Goal: Transaction & Acquisition: Purchase product/service

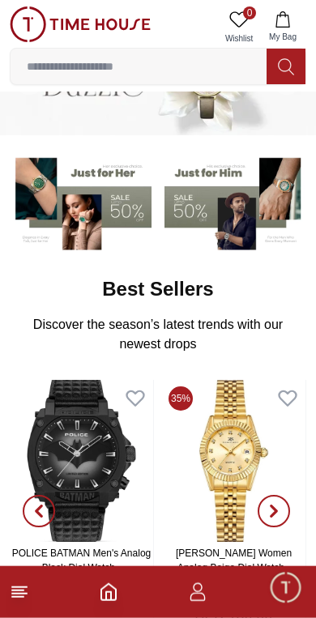
scroll to position [143, 0]
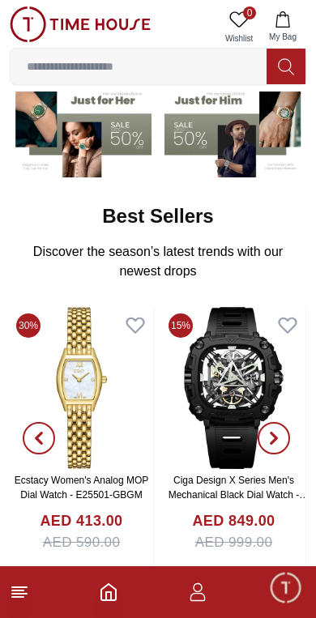
click at [178, 70] on input at bounding box center [139, 66] width 256 height 32
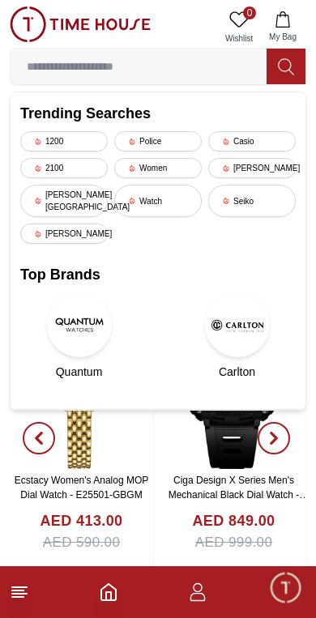
scroll to position [46, 0]
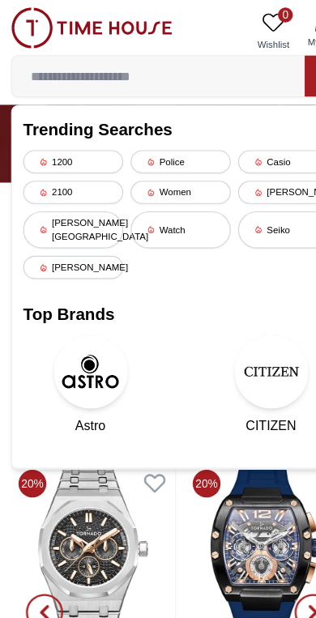
click at [86, 194] on div "Beverly hills" at bounding box center [64, 201] width 88 height 32
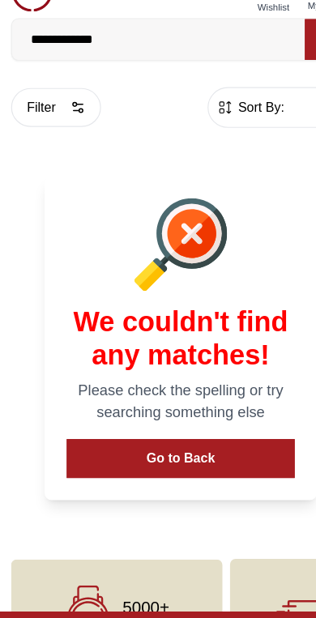
click at [88, 50] on input "**********" at bounding box center [139, 66] width 256 height 32
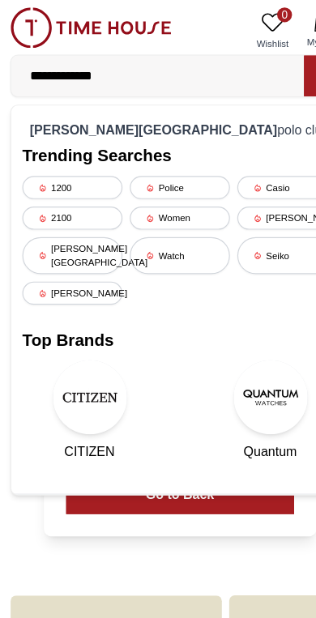
click at [48, 246] on div "Beverly" at bounding box center [64, 256] width 88 height 20
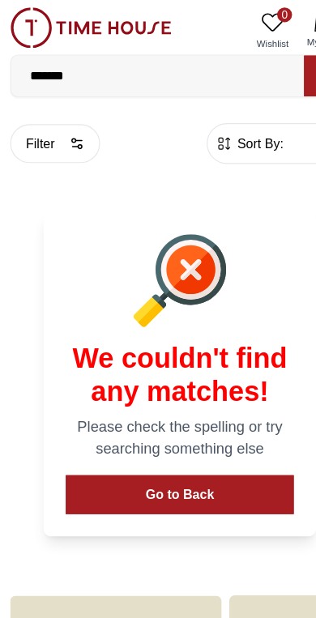
click at [218, 439] on button "Go to Back" at bounding box center [157, 433] width 199 height 34
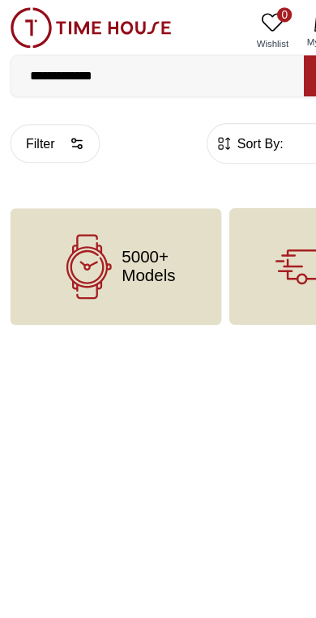
click at [99, 80] on input "**********" at bounding box center [139, 66] width 256 height 32
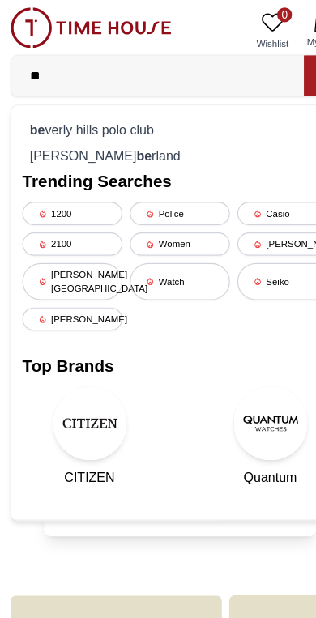
type input "*"
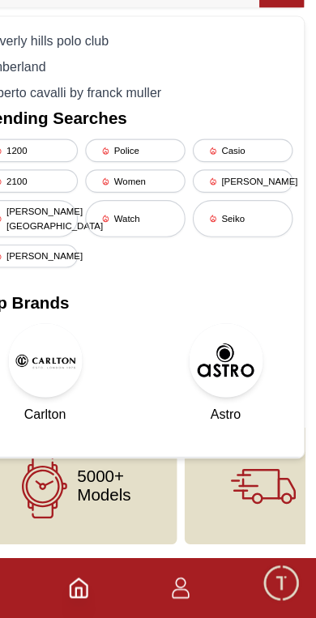
scroll to position [70, 0]
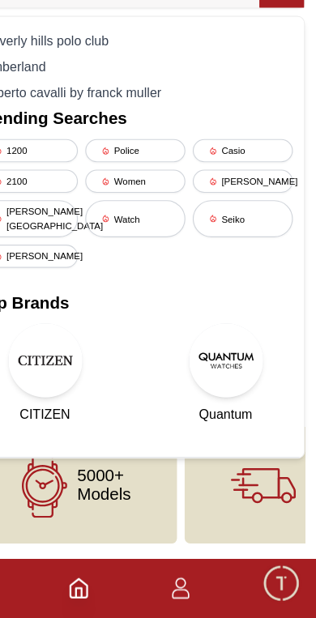
click at [205, 361] on img at bounding box center [237, 393] width 65 height 65
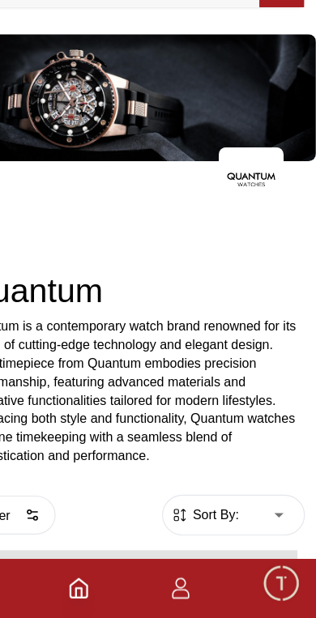
click at [195, 355] on p "Quantum is a contemporary watch brand renowned for its fusion of cutting-edge t…" at bounding box center [158, 420] width 297 height 130
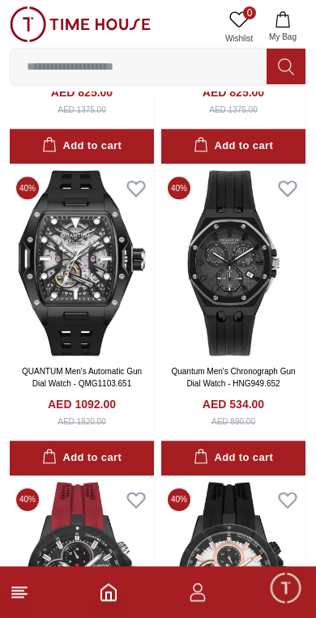
scroll to position [1007, 0]
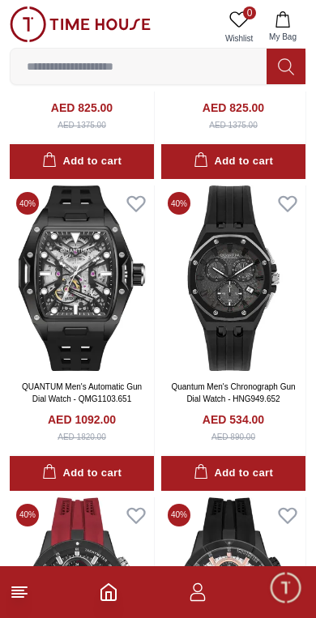
click at [231, 319] on img at bounding box center [233, 279] width 144 height 186
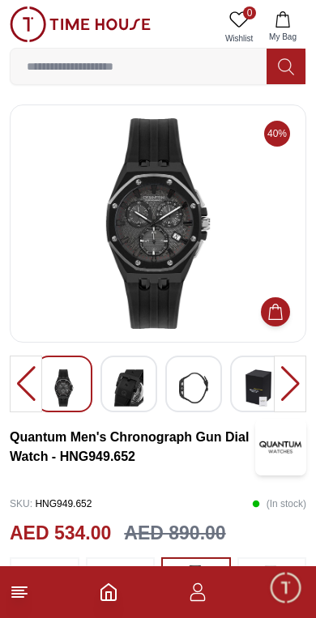
click at [71, 388] on img at bounding box center [63, 388] width 29 height 37
click at [292, 379] on div at bounding box center [290, 384] width 32 height 57
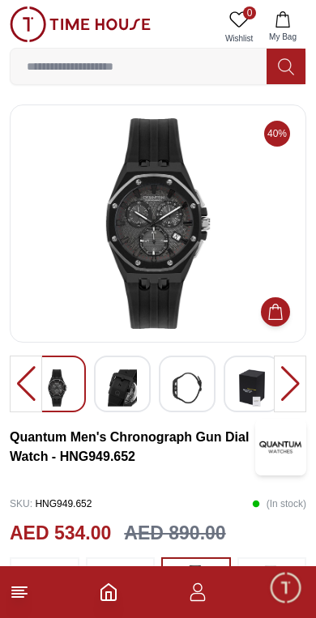
click at [122, 388] on img at bounding box center [122, 388] width 29 height 37
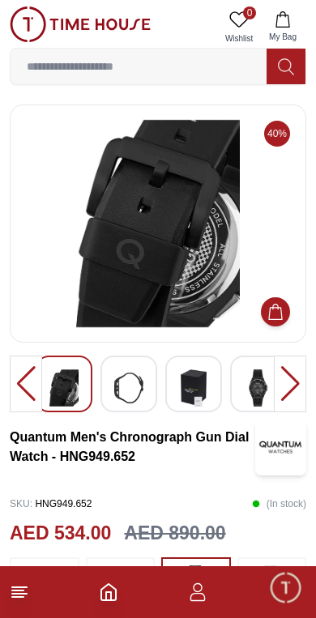
click at [182, 386] on img at bounding box center [193, 388] width 29 height 37
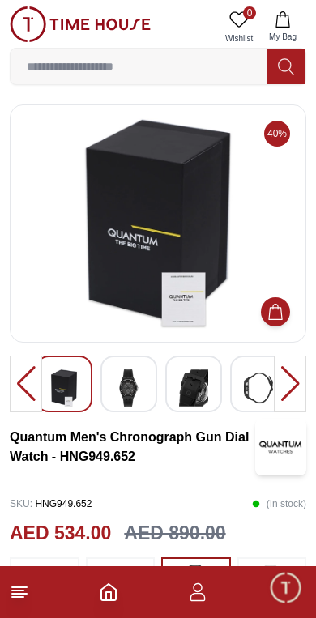
click at [250, 389] on img at bounding box center [258, 388] width 29 height 37
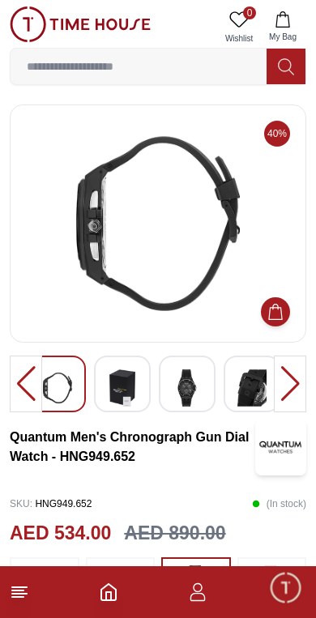
click at [195, 394] on img at bounding box center [187, 388] width 29 height 37
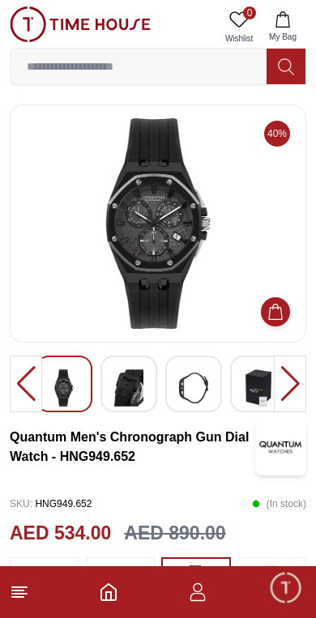
click at [156, 391] on div at bounding box center [129, 384] width 57 height 57
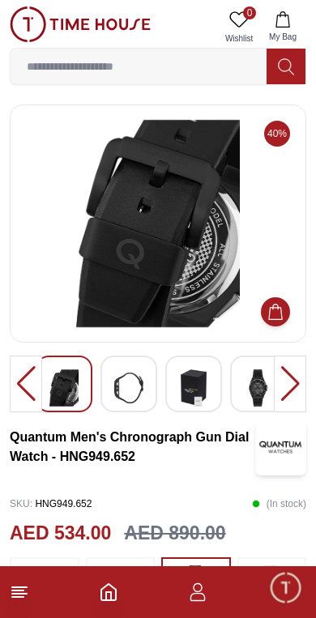
click at [75, 382] on img at bounding box center [63, 388] width 29 height 37
click at [71, 391] on img at bounding box center [63, 388] width 29 height 37
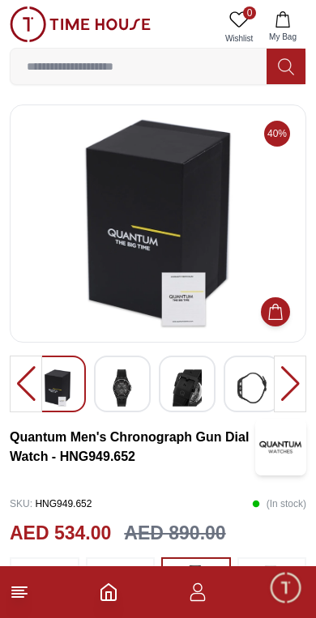
click at [127, 392] on img at bounding box center [122, 388] width 29 height 37
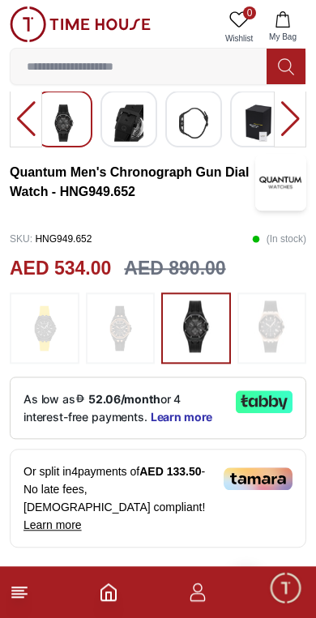
scroll to position [264, 0]
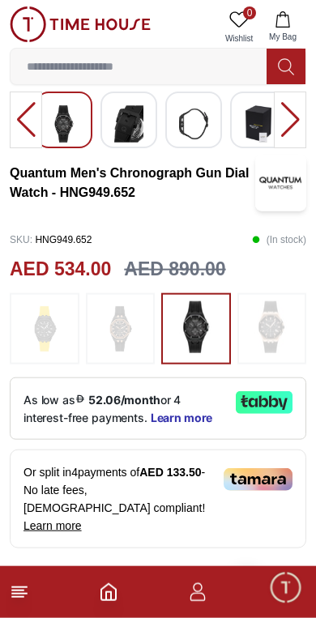
click at [250, 406] on icon at bounding box center [264, 403] width 57 height 23
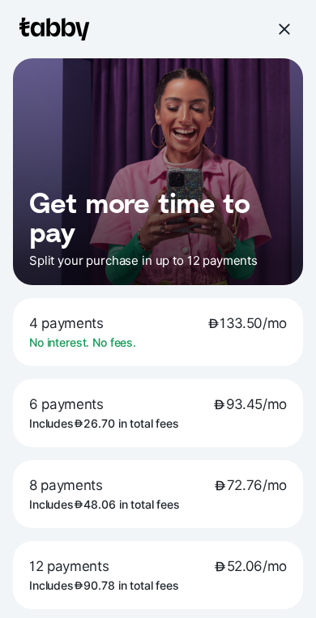
scroll to position [265, 0]
click at [277, 30] on div at bounding box center [283, 29] width 15 height 15
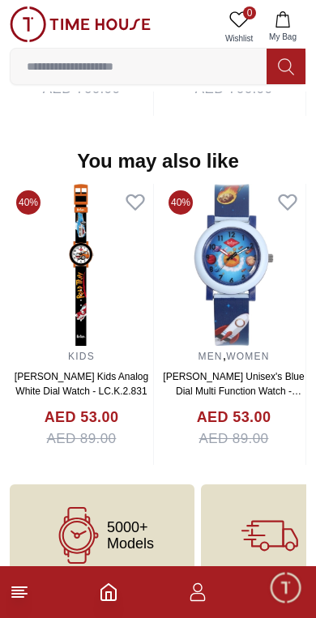
scroll to position [1633, 0]
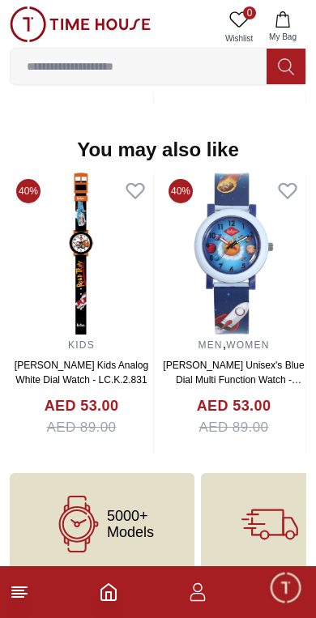
click at [28, 614] on footer at bounding box center [158, 593] width 316 height 52
click at [27, 600] on icon at bounding box center [19, 592] width 19 height 19
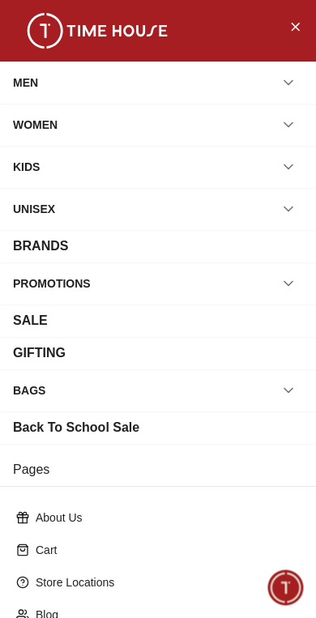
click at [139, 352] on div "GIFTING" at bounding box center [158, 353] width 290 height 19
click at [295, 34] on icon "Close Menu" at bounding box center [295, 26] width 13 height 20
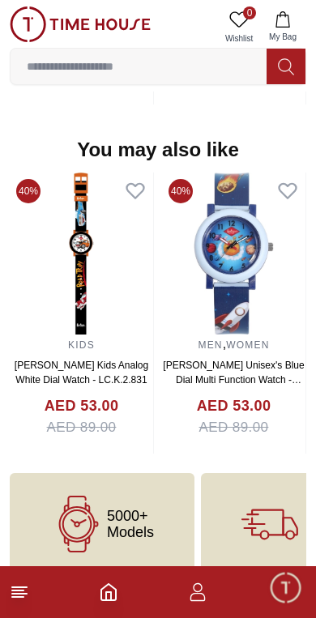
click at [113, 601] on icon "Home" at bounding box center [108, 592] width 15 height 16
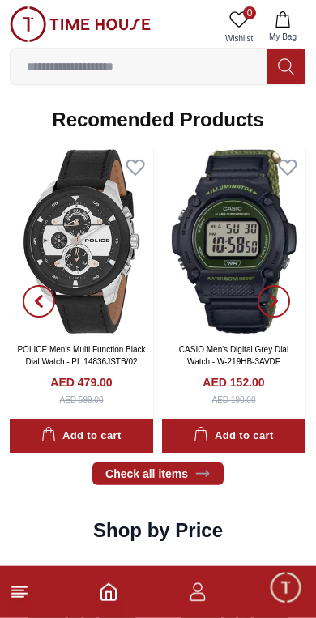
scroll to position [1511, 0]
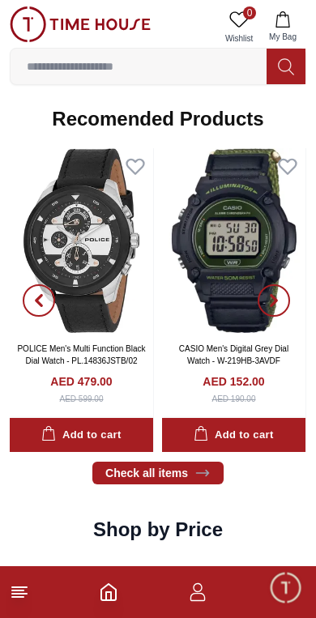
click at [203, 471] on icon at bounding box center [203, 473] width 16 height 16
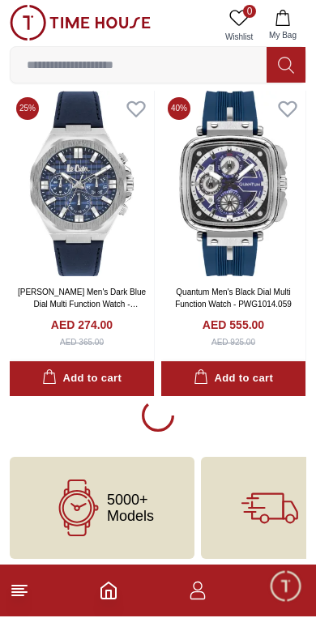
scroll to position [2878, 0]
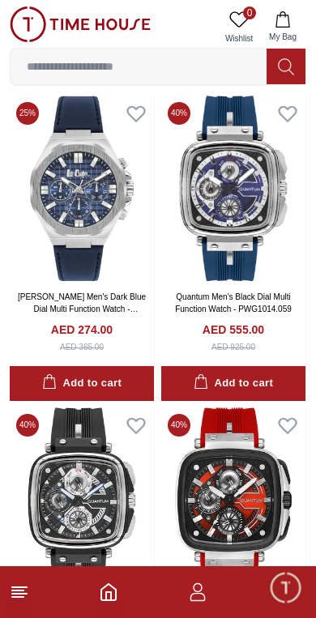
click at [83, 208] on img at bounding box center [82, 189] width 144 height 186
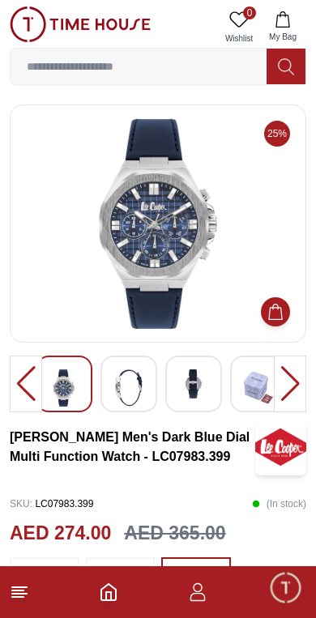
click at [206, 376] on img at bounding box center [193, 384] width 29 height 29
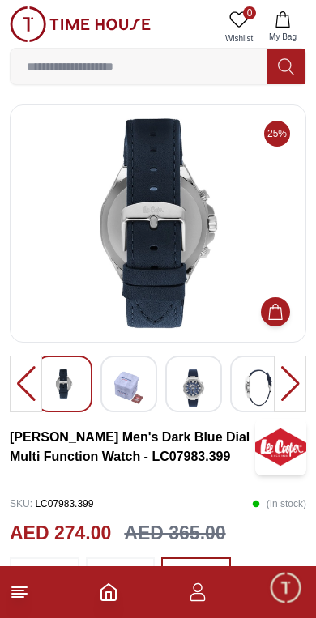
click at [143, 370] on img at bounding box center [128, 388] width 29 height 37
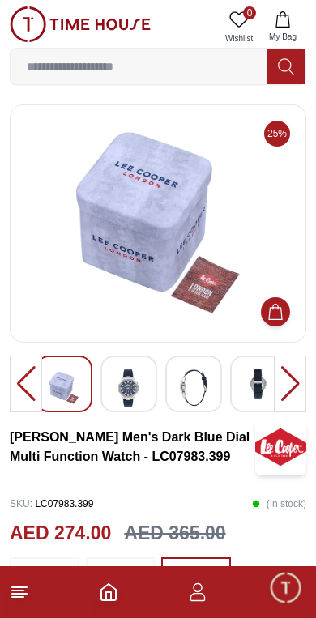
click at [189, 382] on img at bounding box center [193, 388] width 29 height 37
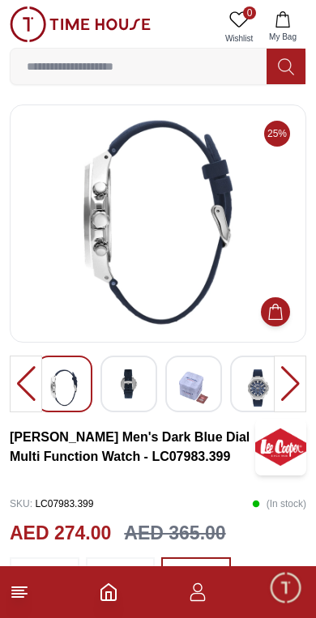
click at [142, 377] on img at bounding box center [128, 384] width 29 height 29
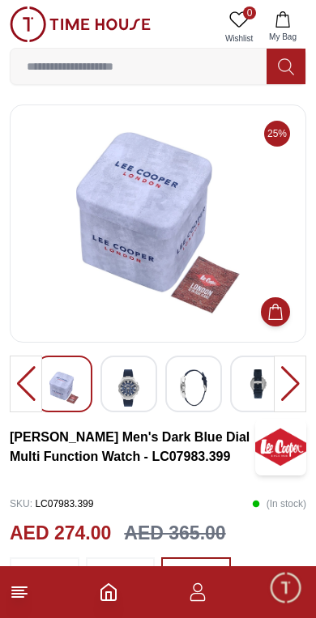
click at [136, 377] on img at bounding box center [128, 388] width 29 height 37
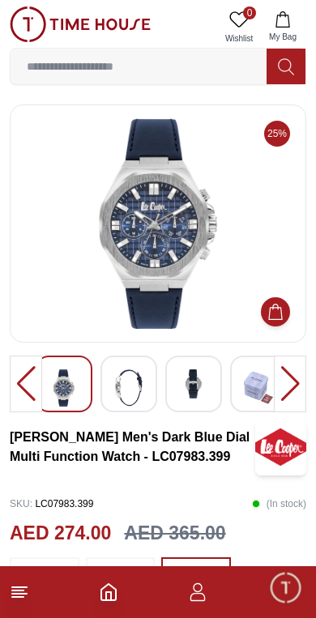
click at [93, 592] on footer at bounding box center [158, 593] width 316 height 52
click at [111, 591] on icon "Home" at bounding box center [108, 592] width 19 height 19
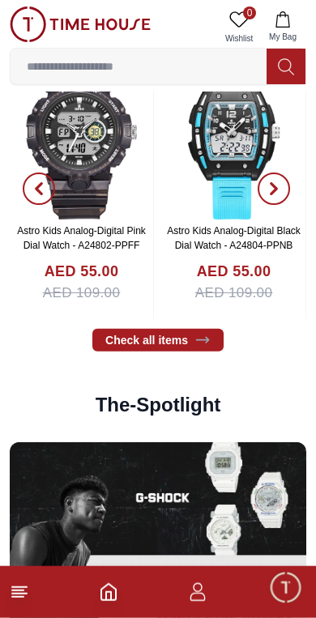
click at [188, 336] on link "Check all items" at bounding box center [157, 340] width 131 height 23
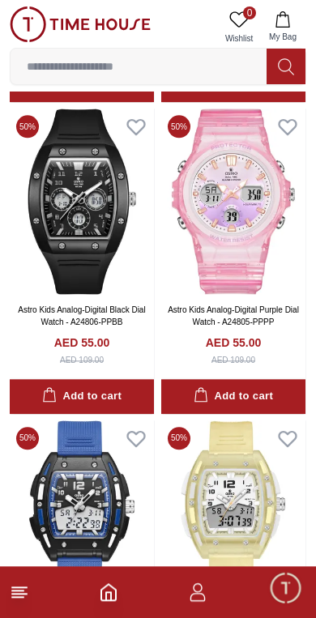
scroll to position [2553, 0]
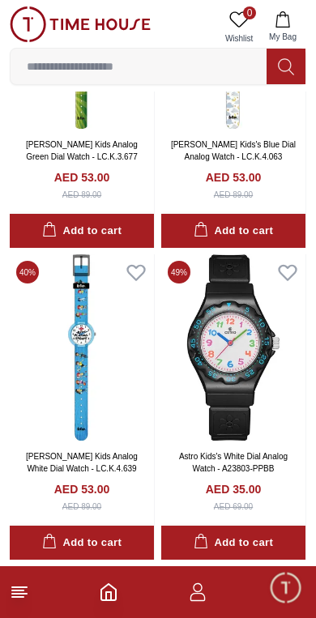
scroll to position [5019, 0]
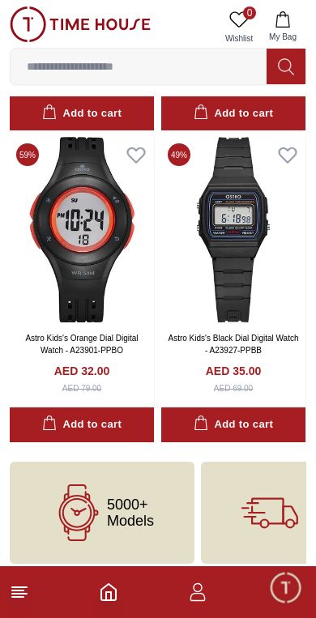
click at [96, 599] on footer at bounding box center [158, 593] width 316 height 52
click at [106, 599] on polyline "Home" at bounding box center [108, 597] width 5 height 8
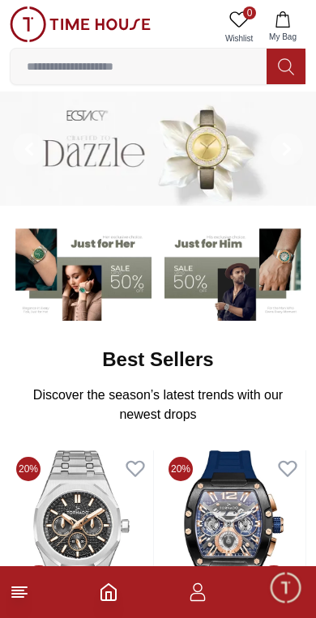
click at [118, 599] on icon "Home" at bounding box center [108, 592] width 19 height 19
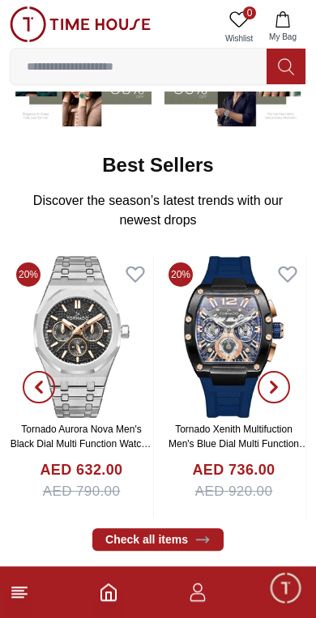
scroll to position [192, 0]
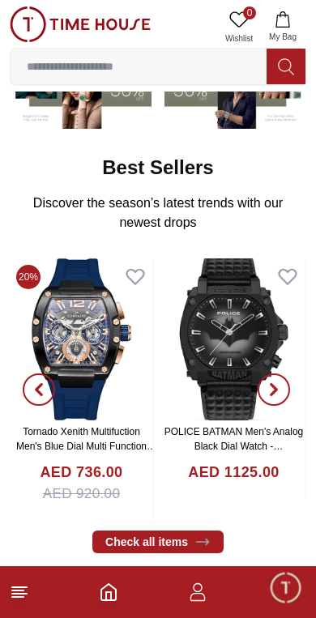
click at [281, 390] on span "button" at bounding box center [274, 390] width 32 height 32
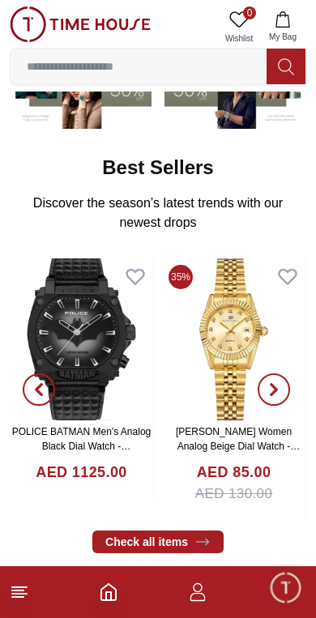
click at [278, 387] on icon "button" at bounding box center [273, 389] width 13 height 13
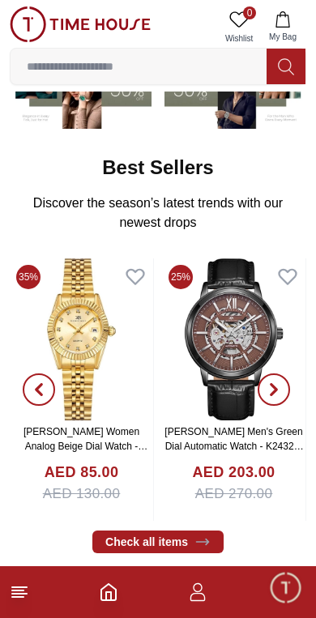
click at [276, 384] on icon "button" at bounding box center [273, 389] width 13 height 13
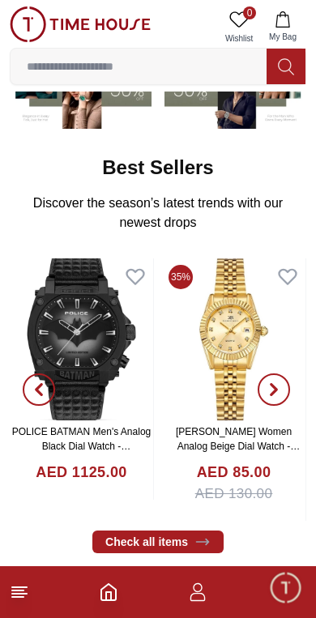
click at [280, 389] on icon "button" at bounding box center [273, 389] width 13 height 13
click at [264, 386] on span "button" at bounding box center [274, 390] width 32 height 32
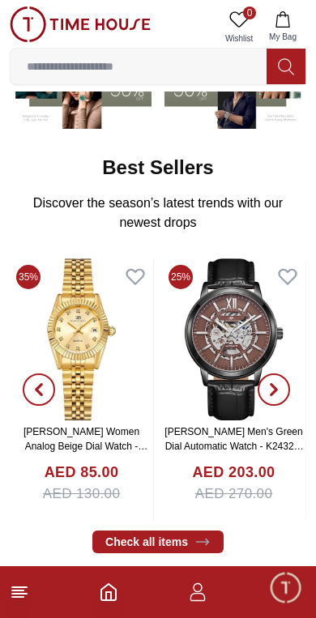
click at [280, 381] on span "button" at bounding box center [274, 390] width 32 height 32
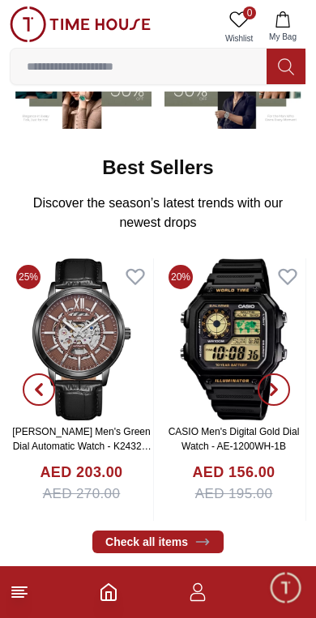
click at [276, 385] on icon "button" at bounding box center [273, 389] width 13 height 13
click at [274, 388] on icon "button" at bounding box center [274, 390] width 5 height 11
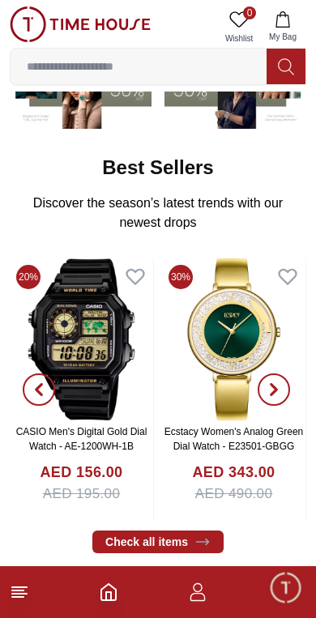
click at [275, 384] on icon "button" at bounding box center [273, 389] width 13 height 13
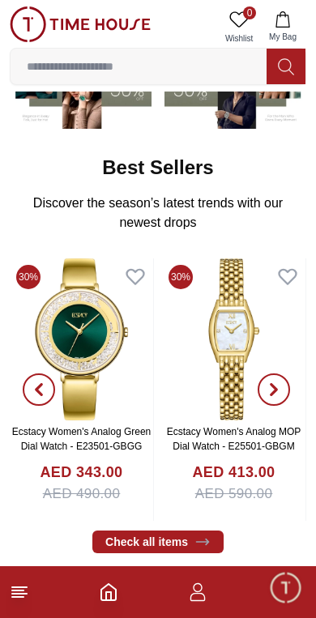
click at [277, 382] on span "button" at bounding box center [274, 390] width 32 height 32
click at [274, 390] on icon "button" at bounding box center [273, 389] width 13 height 13
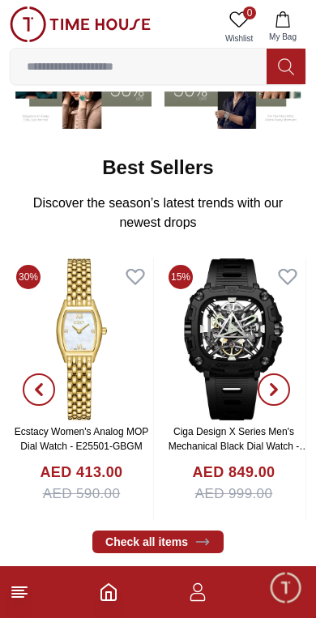
click at [279, 377] on span "button" at bounding box center [274, 390] width 32 height 32
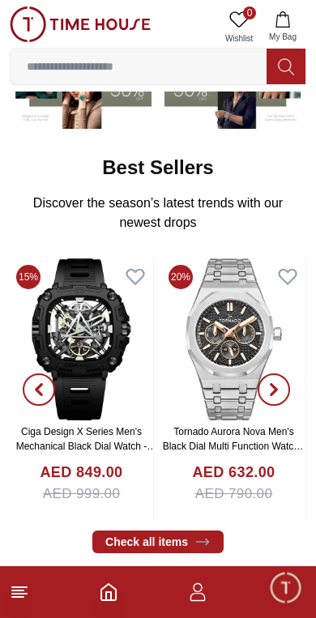
click at [280, 383] on icon "button" at bounding box center [273, 389] width 13 height 13
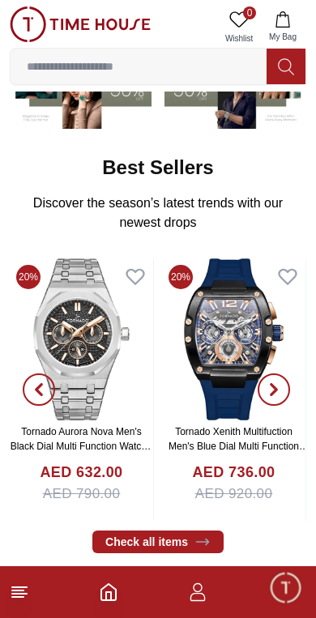
click at [280, 390] on icon "button" at bounding box center [273, 389] width 13 height 13
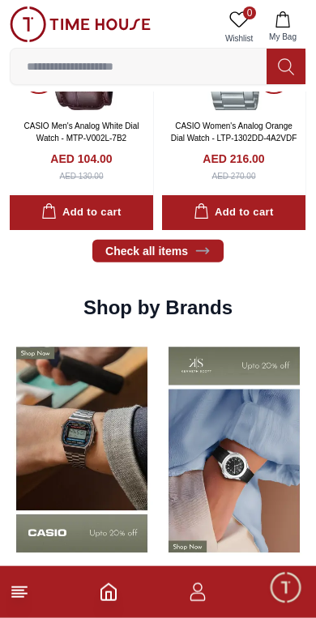
scroll to position [1023, 0]
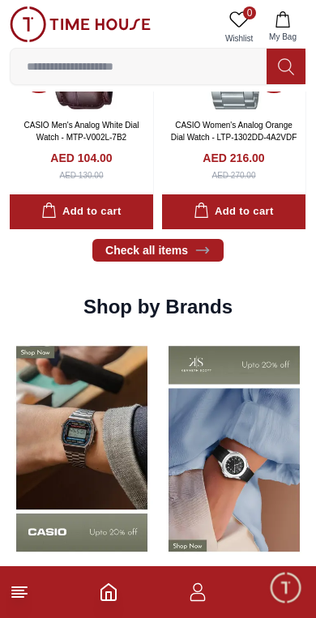
click at [190, 256] on link "Check all items" at bounding box center [157, 250] width 131 height 23
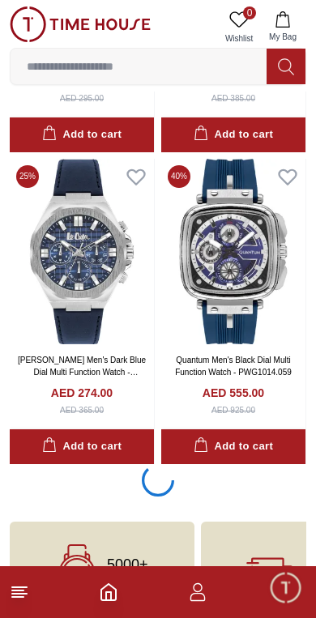
scroll to position [2814, 0]
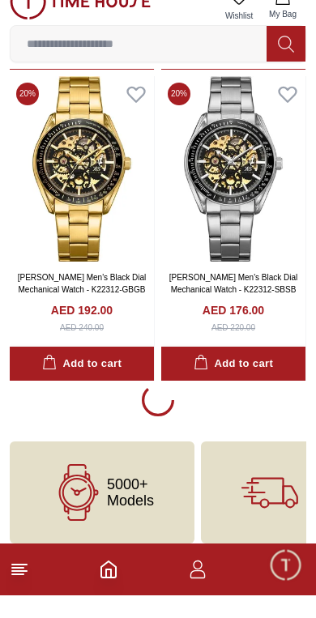
scroll to position [5990, 0]
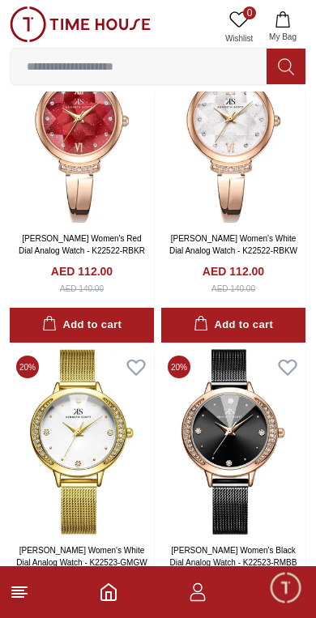
scroll to position [9106, 0]
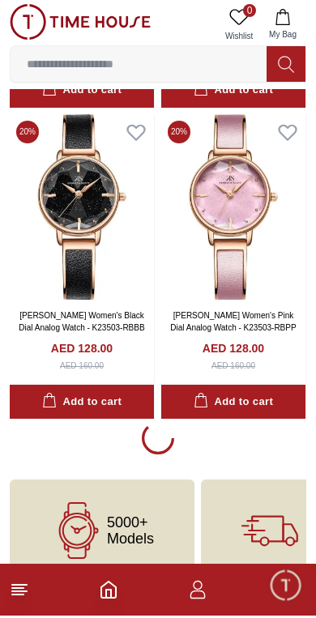
scroll to position [15329, 0]
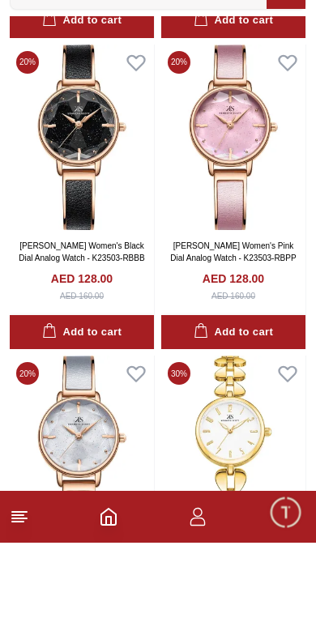
scroll to position [15332, 0]
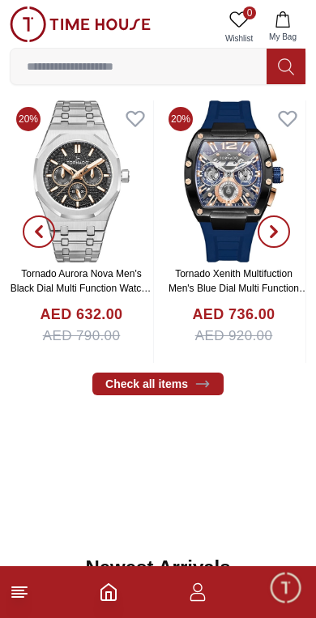
scroll to position [349, 0]
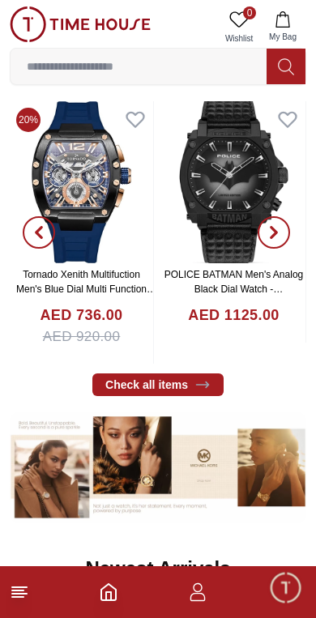
click at [59, 104] on button "button" at bounding box center [39, 232] width 58 height 263
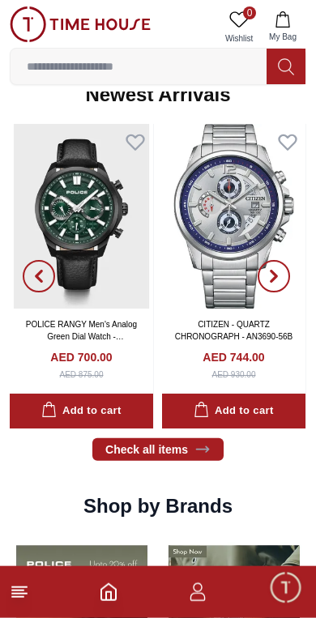
scroll to position [824, 0]
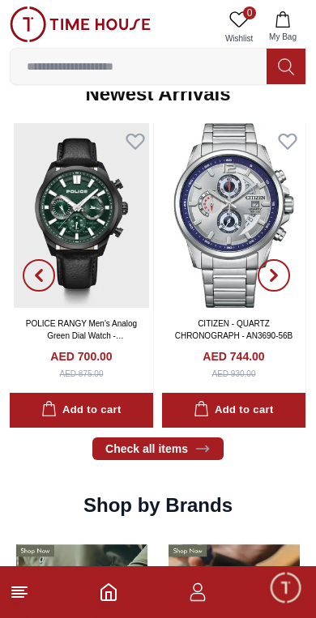
click at [75, 207] on img at bounding box center [81, 215] width 143 height 185
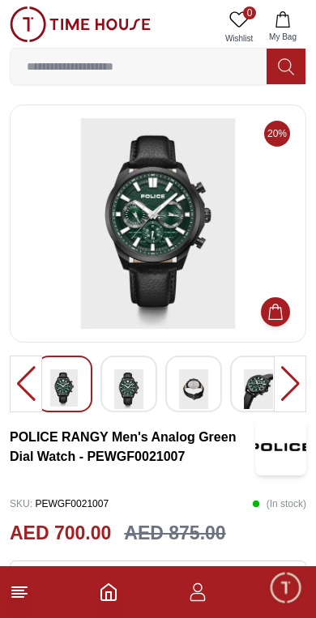
click at [227, 212] on img at bounding box center [158, 223] width 269 height 211
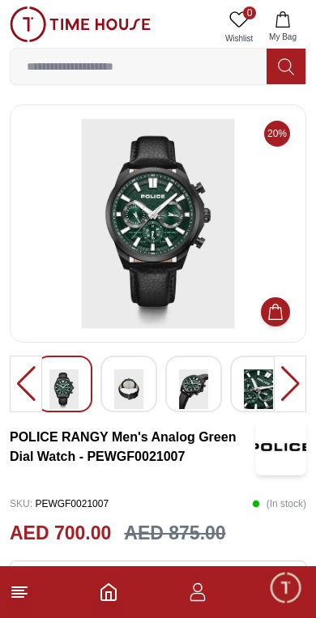
click at [116, 393] on img at bounding box center [128, 390] width 29 height 40
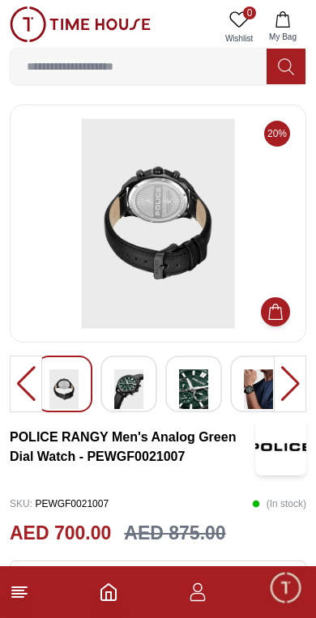
click at [196, 387] on img at bounding box center [193, 390] width 29 height 40
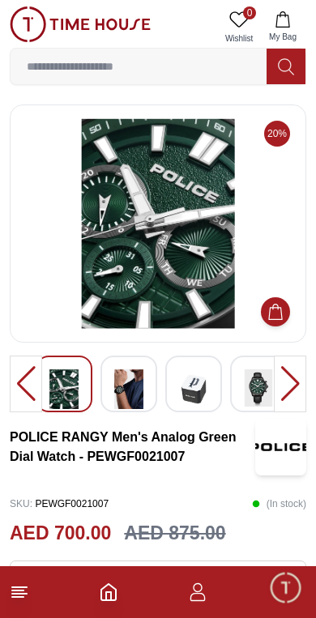
click at [187, 386] on img at bounding box center [193, 390] width 29 height 40
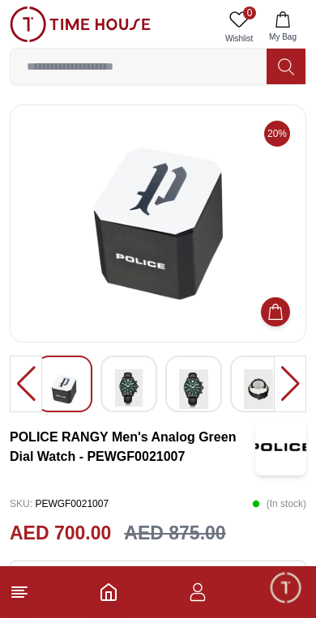
click at [186, 385] on img at bounding box center [193, 390] width 29 height 40
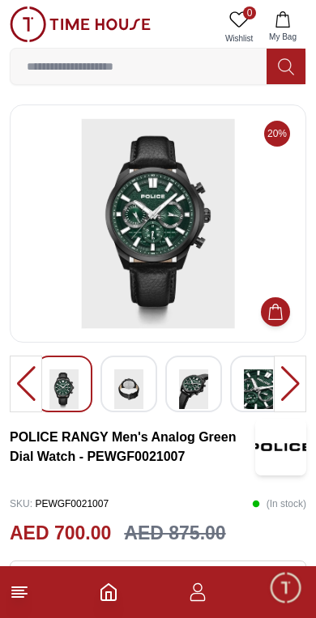
click at [245, 393] on img at bounding box center [258, 390] width 29 height 40
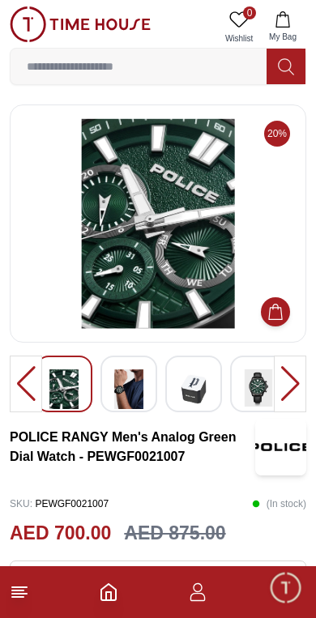
click at [59, 387] on img at bounding box center [63, 390] width 29 height 40
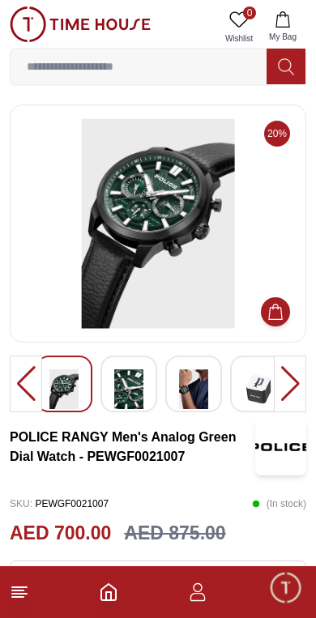
click at [58, 391] on img at bounding box center [63, 390] width 29 height 40
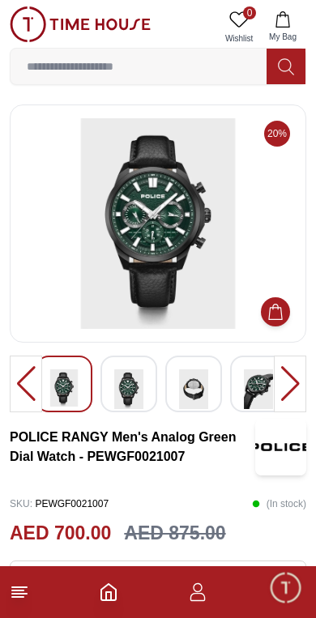
click at [71, 389] on img at bounding box center [63, 388] width 29 height 37
click at [122, 380] on img at bounding box center [128, 390] width 29 height 40
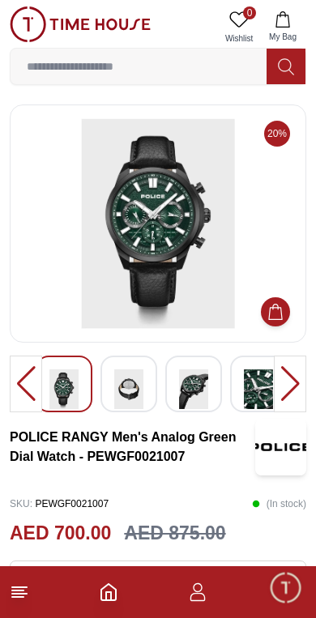
click at [141, 388] on img at bounding box center [128, 390] width 29 height 40
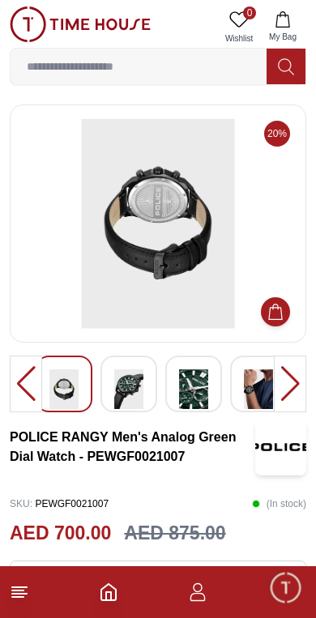
click at [141, 387] on img at bounding box center [128, 390] width 29 height 40
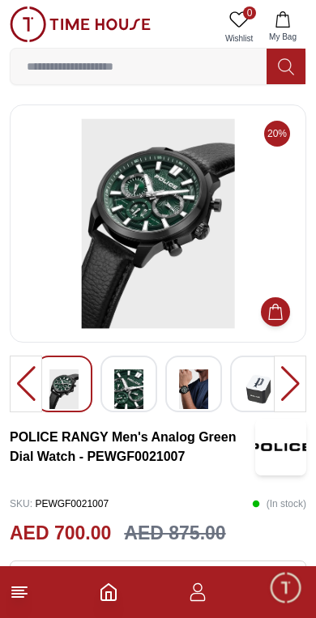
click at [139, 395] on img at bounding box center [128, 390] width 29 height 40
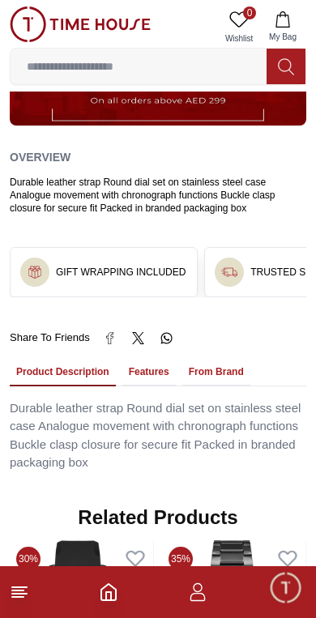
scroll to position [843, 0]
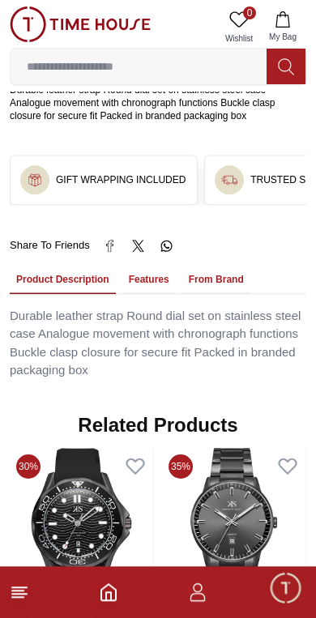
click at [128, 267] on button "Features" at bounding box center [148, 281] width 53 height 28
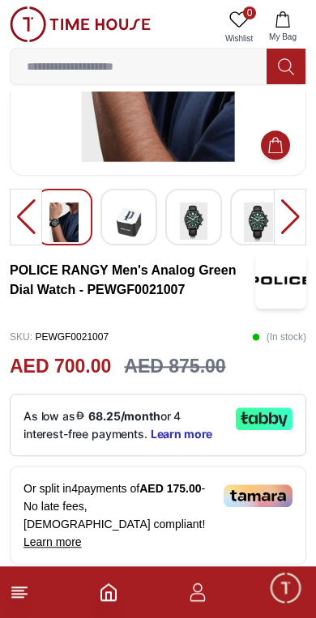
scroll to position [0, 0]
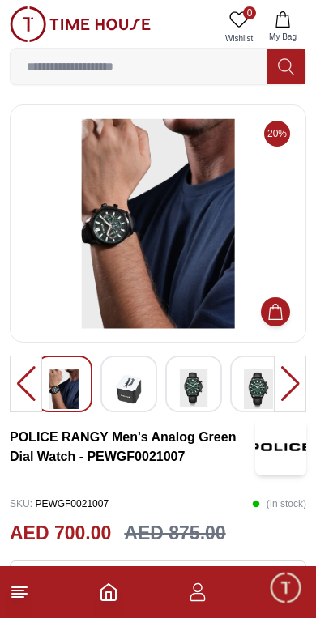
click at [94, 266] on img at bounding box center [158, 223] width 269 height 211
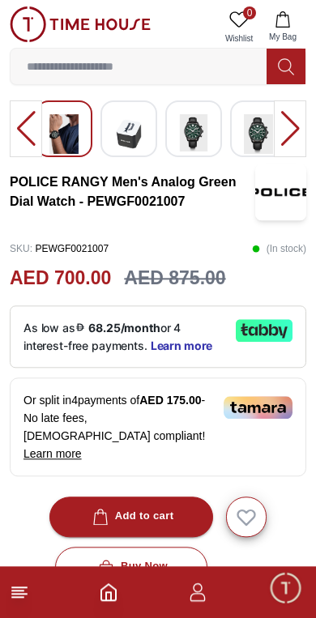
scroll to position [255, 0]
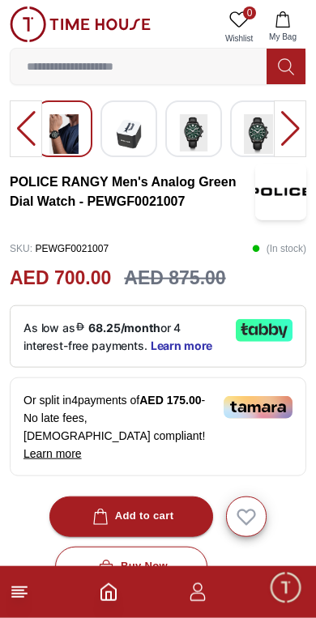
click at [61, 319] on p "As low as 68.25/month or 4 interest-free payments. Learn more" at bounding box center [123, 336] width 199 height 35
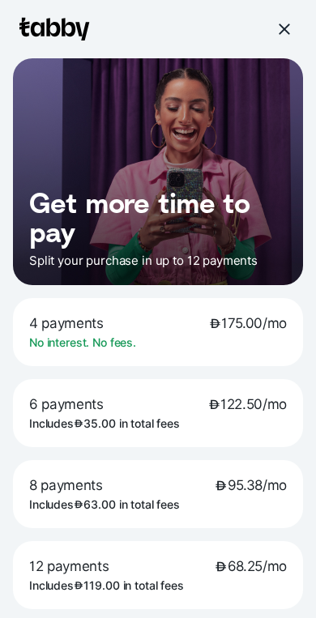
scroll to position [256, 0]
click at [285, 50] on div at bounding box center [158, 29] width 290 height 58
click at [285, 49] on div at bounding box center [158, 29] width 290 height 58
click at [275, 35] on div at bounding box center [284, 29] width 26 height 26
click at [276, 23] on div at bounding box center [283, 29] width 15 height 15
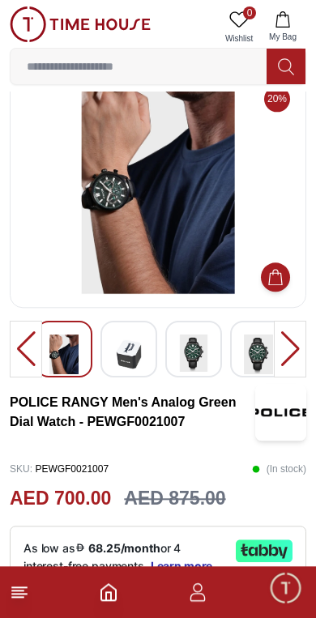
scroll to position [0, 0]
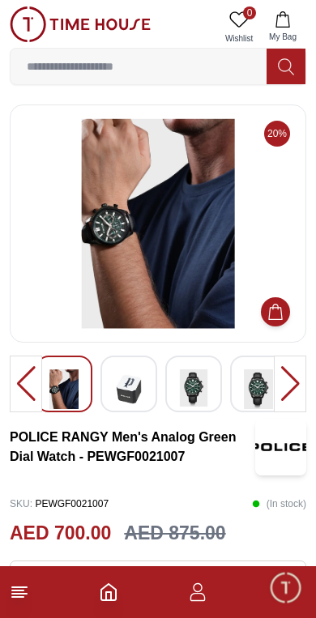
click at [21, 584] on icon at bounding box center [19, 592] width 19 height 19
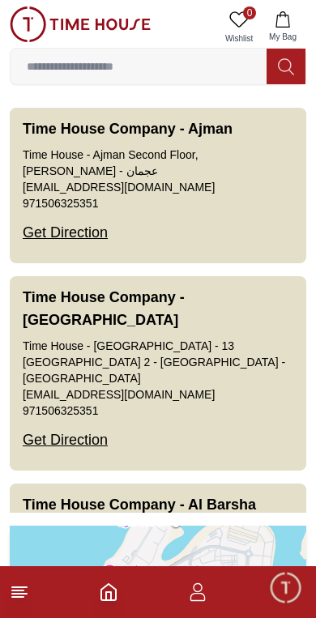
click at [203, 593] on icon "button" at bounding box center [197, 592] width 19 height 19
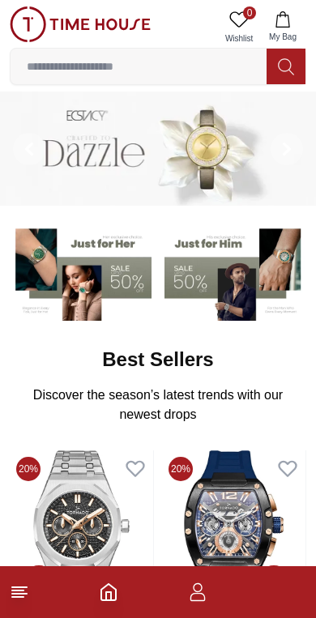
click at [78, 71] on input at bounding box center [139, 66] width 256 height 32
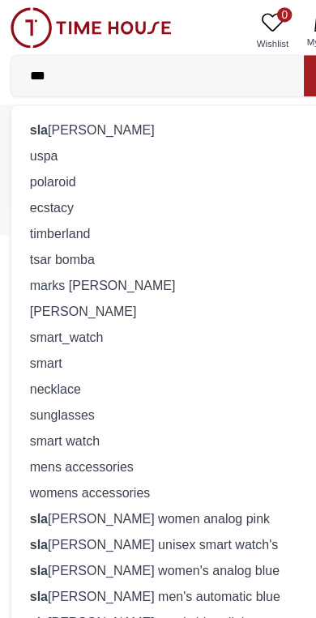
type input "***"
click at [43, 120] on div "sla zenger" at bounding box center [158, 113] width 276 height 23
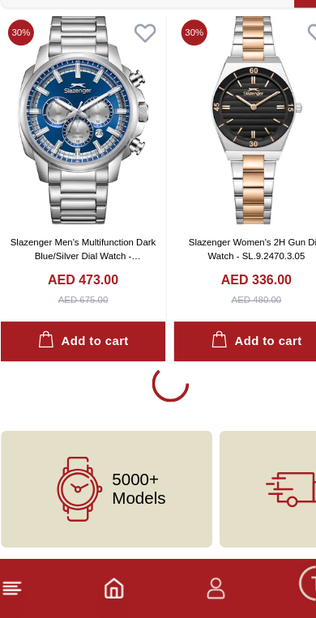
scroll to position [2878, 0]
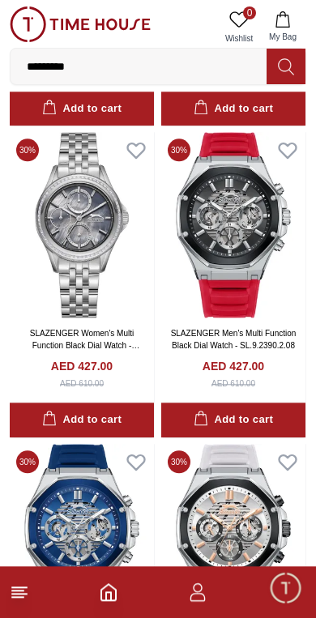
scroll to position [6267, 0]
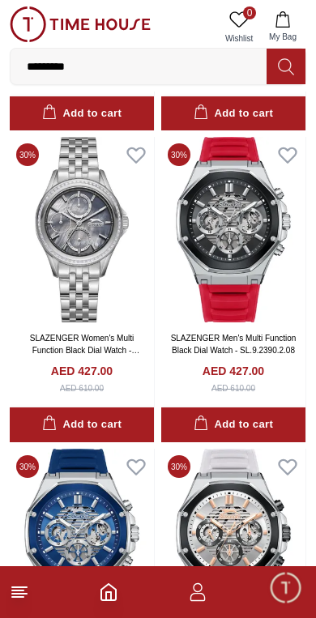
click at [250, 229] on img at bounding box center [233, 230] width 144 height 186
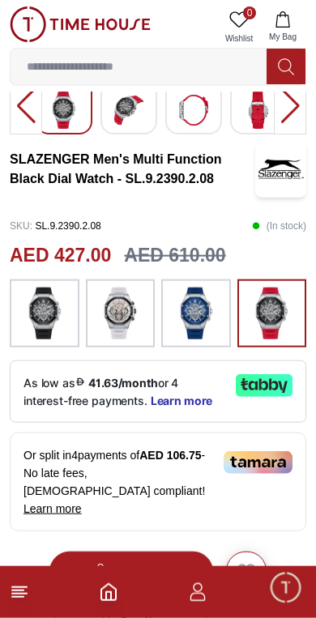
scroll to position [294, 0]
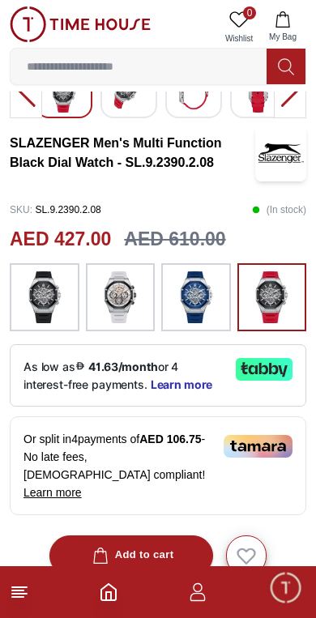
click at [54, 305] on img at bounding box center [44, 298] width 41 height 52
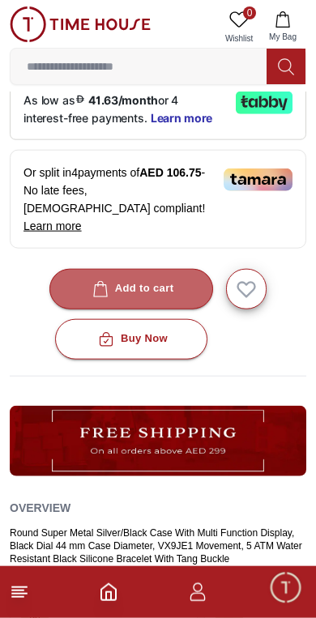
click at [173, 280] on div "Add to cart" at bounding box center [131, 289] width 85 height 19
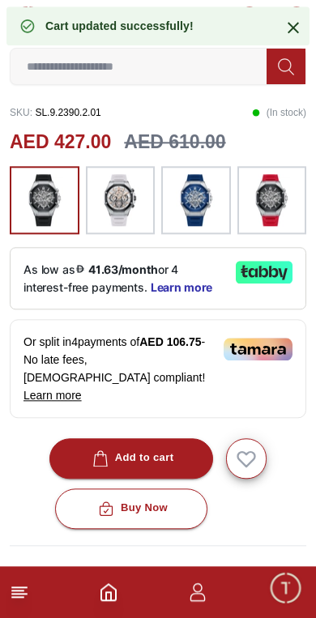
scroll to position [392, 0]
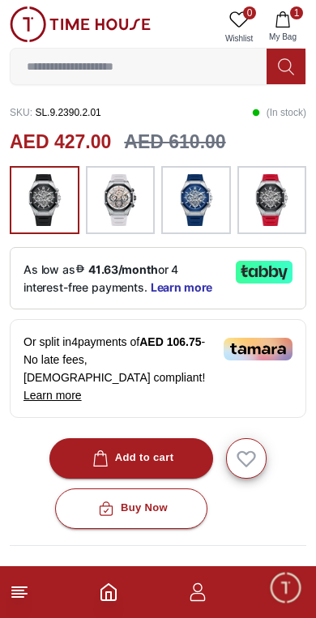
click at [207, 276] on p "As low as 41.63/month or 4 interest-free payments. Learn more" at bounding box center [123, 278] width 199 height 35
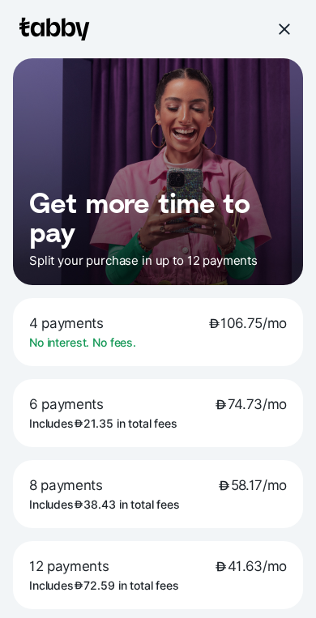
click at [293, 27] on div at bounding box center [284, 29] width 26 height 26
click at [285, 32] on div at bounding box center [283, 29] width 15 height 15
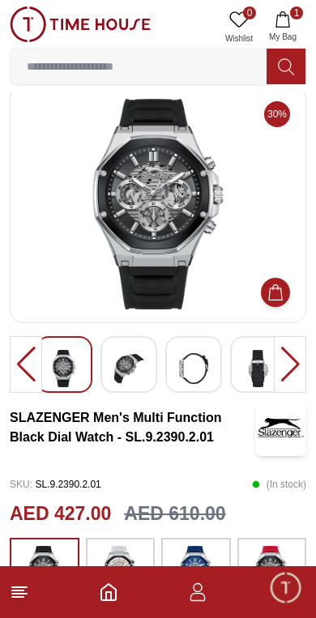
scroll to position [0, 0]
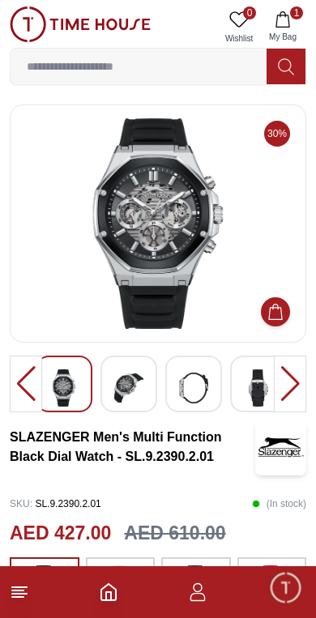
click at [126, 395] on img at bounding box center [128, 388] width 29 height 37
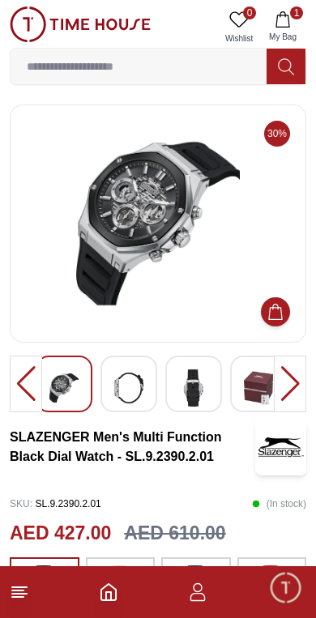
click at [198, 387] on img at bounding box center [193, 388] width 29 height 37
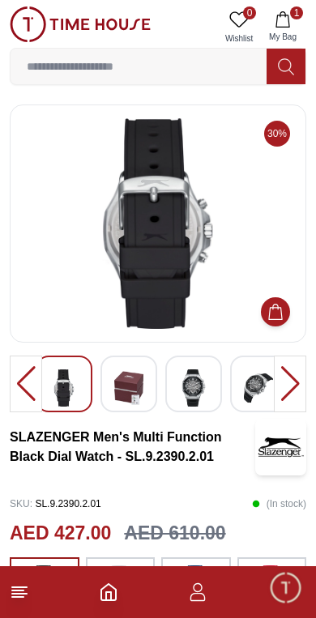
click at [263, 392] on img at bounding box center [258, 388] width 29 height 37
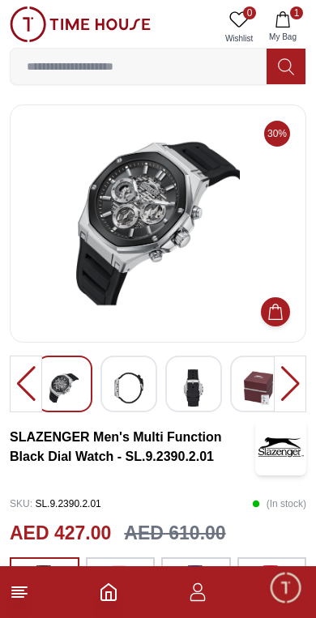
click at [272, 386] on img at bounding box center [258, 388] width 29 height 37
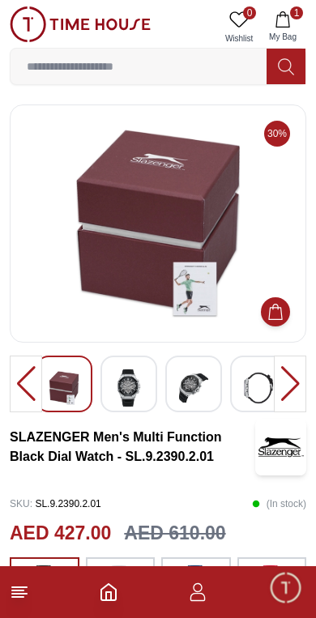
click at [193, 380] on img at bounding box center [193, 388] width 29 height 37
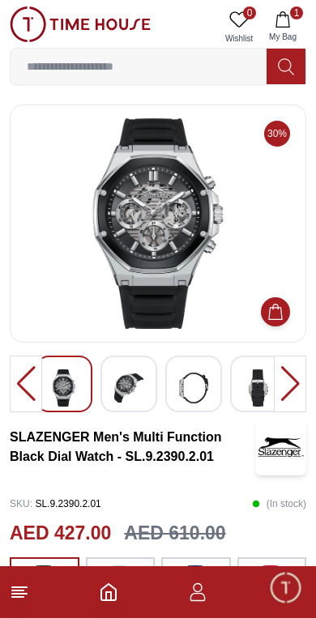
click at [183, 286] on img at bounding box center [158, 223] width 269 height 211
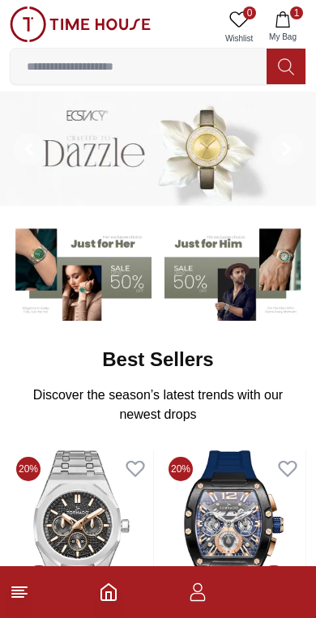
click at [291, 24] on button "1 My Bag" at bounding box center [282, 26] width 47 height 41
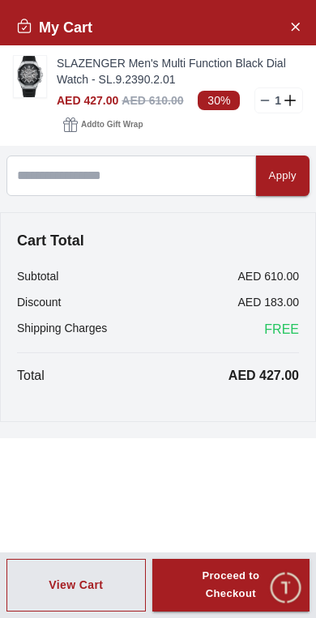
click at [286, 32] on button "Close Account" at bounding box center [295, 26] width 26 height 26
